Goal: Transaction & Acquisition: Purchase product/service

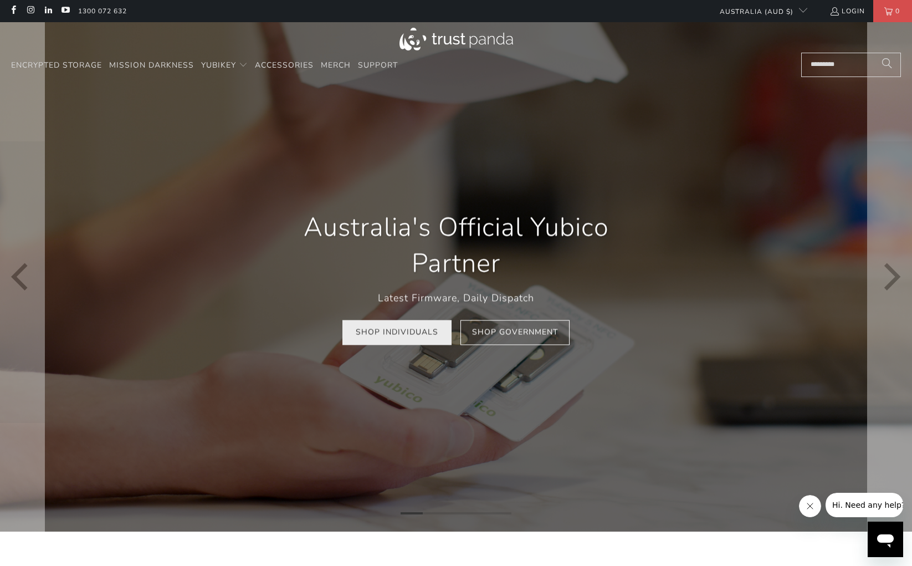
click at [408, 330] on link "Shop Individuals" at bounding box center [396, 332] width 109 height 25
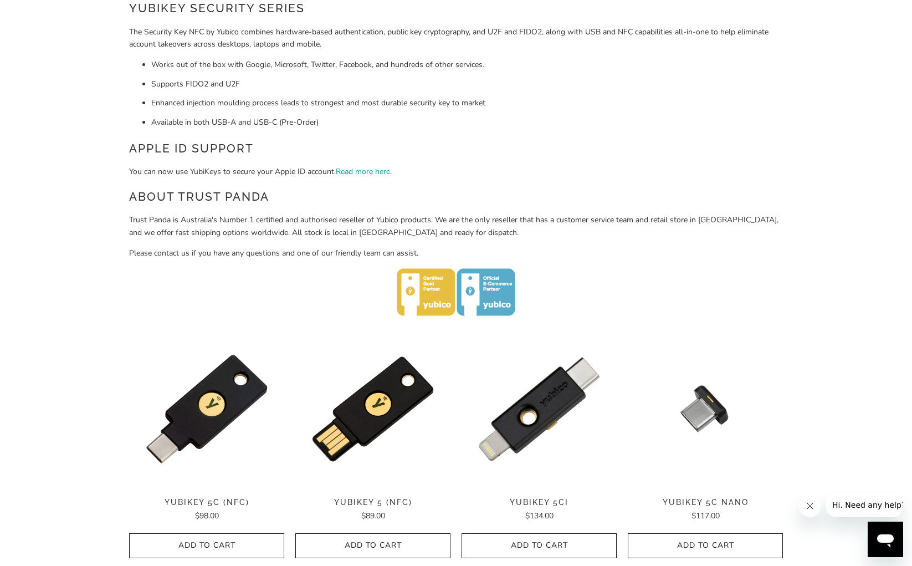
scroll to position [388, 0]
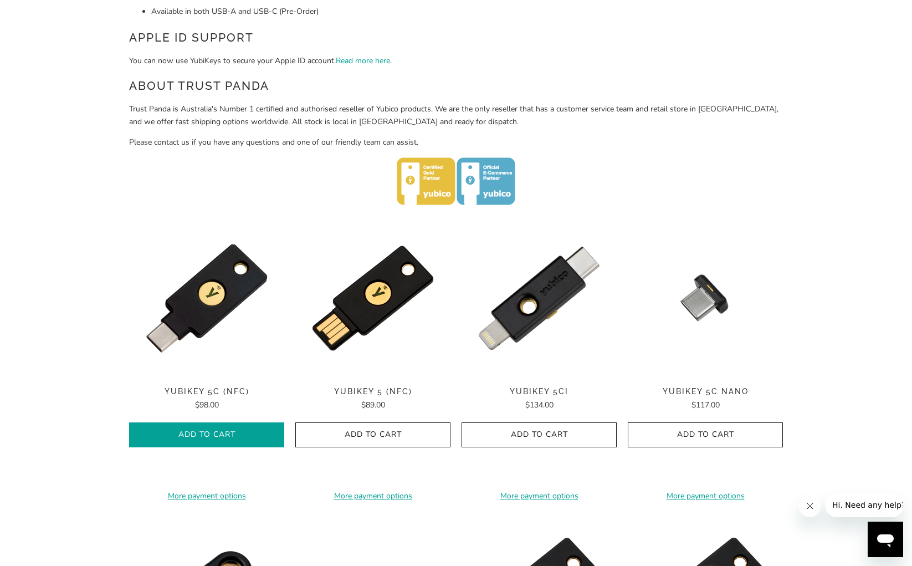
click at [219, 433] on span "Add to Cart" at bounding box center [207, 434] width 132 height 9
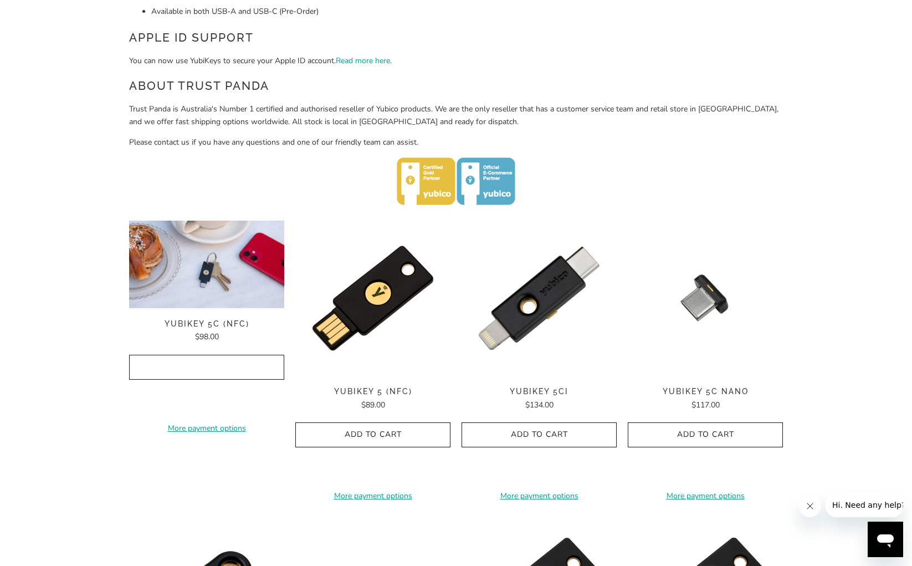
click at [220, 221] on img at bounding box center [206, 221] width 155 height 0
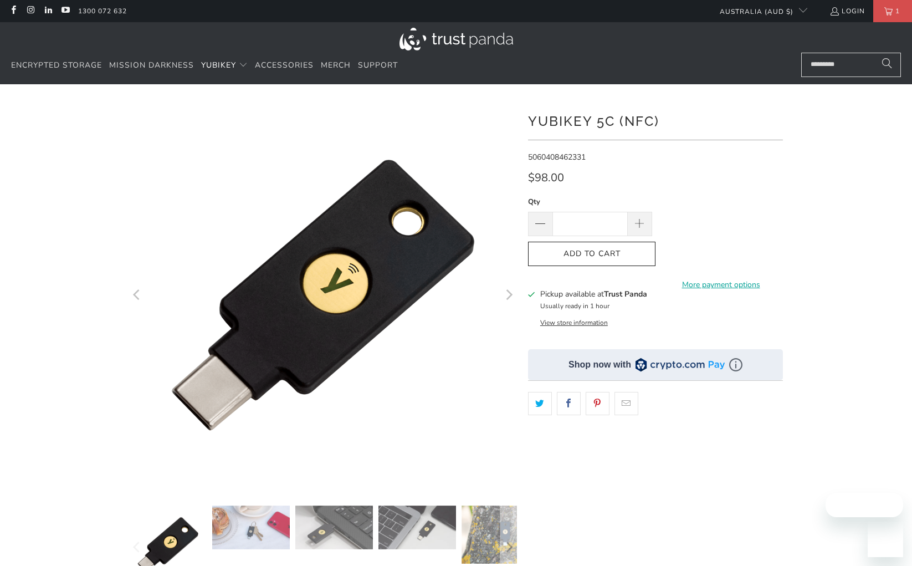
click at [646, 221] on span at bounding box center [640, 224] width 24 height 24
type input "*"
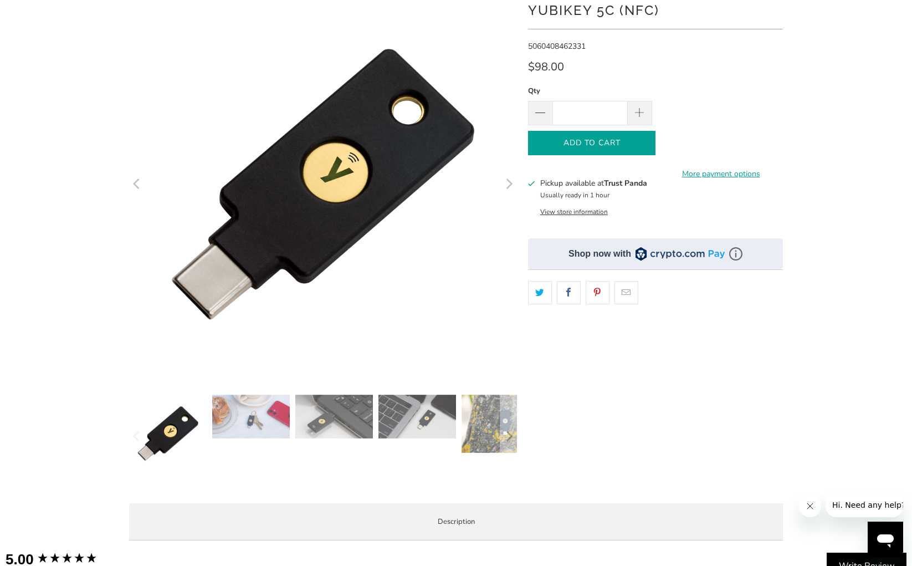
click at [604, 143] on span "Add to Cart" at bounding box center [592, 143] width 104 height 9
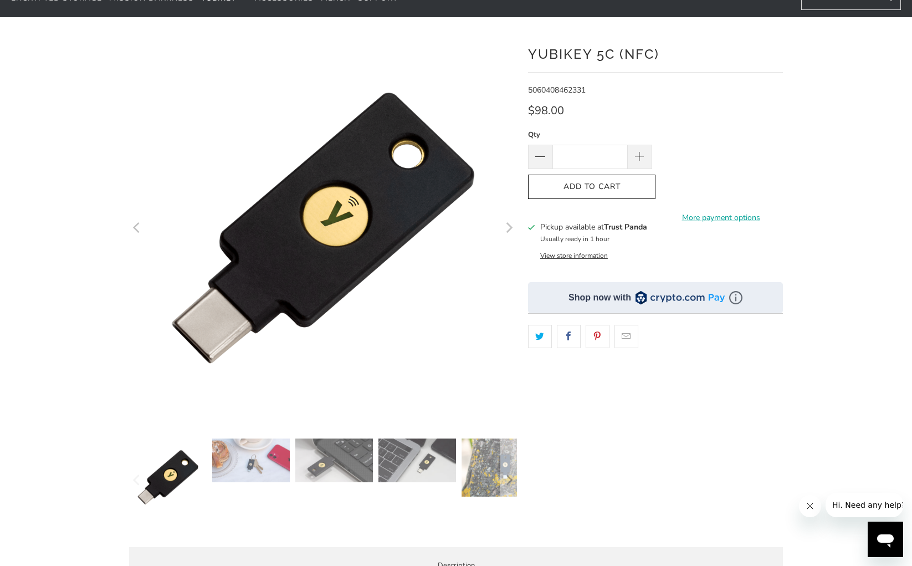
scroll to position [0, 0]
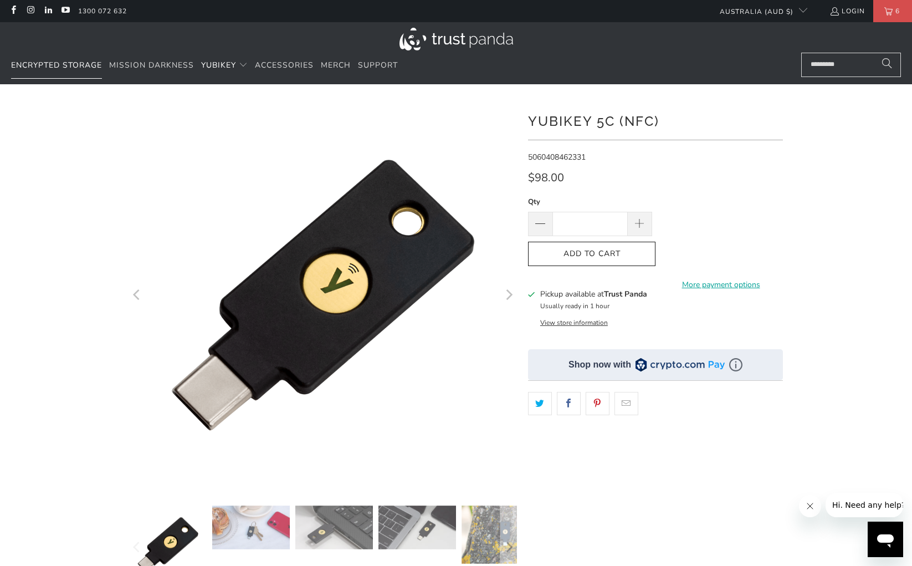
click at [42, 65] on span "Encrypted Storage" at bounding box center [56, 65] width 91 height 11
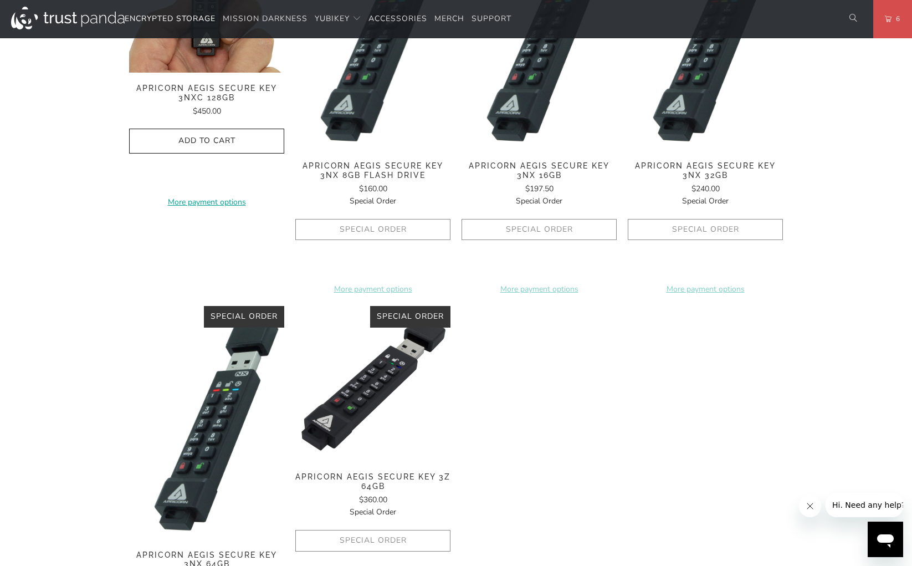
scroll to position [886, 0]
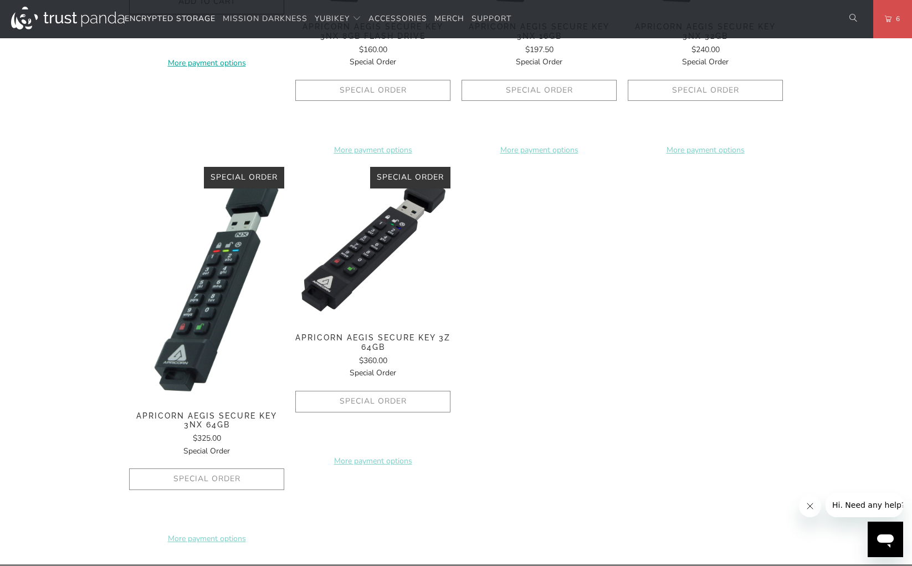
click at [368, 258] on img at bounding box center [372, 244] width 155 height 155
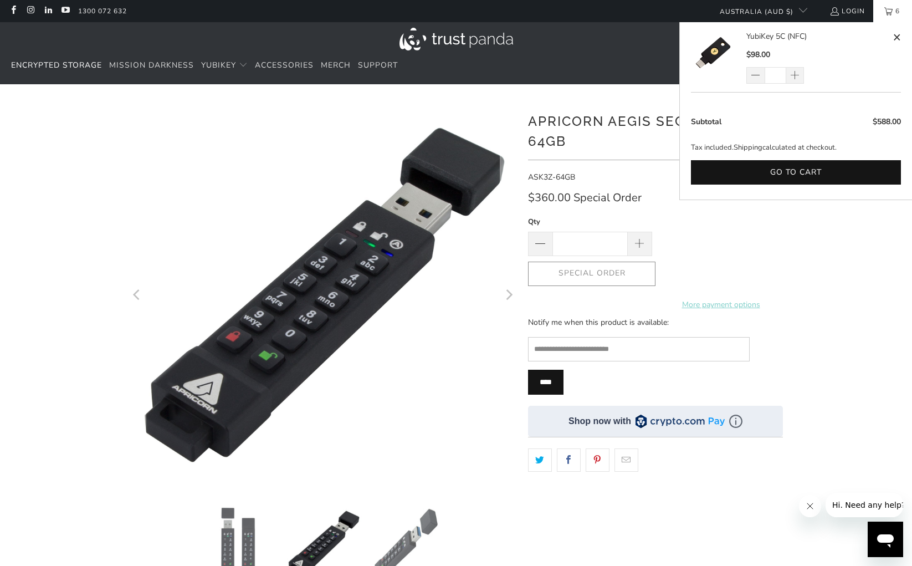
click at [893, 9] on span "6" at bounding box center [898, 11] width 10 height 22
